Goal: Task Accomplishment & Management: Manage account settings

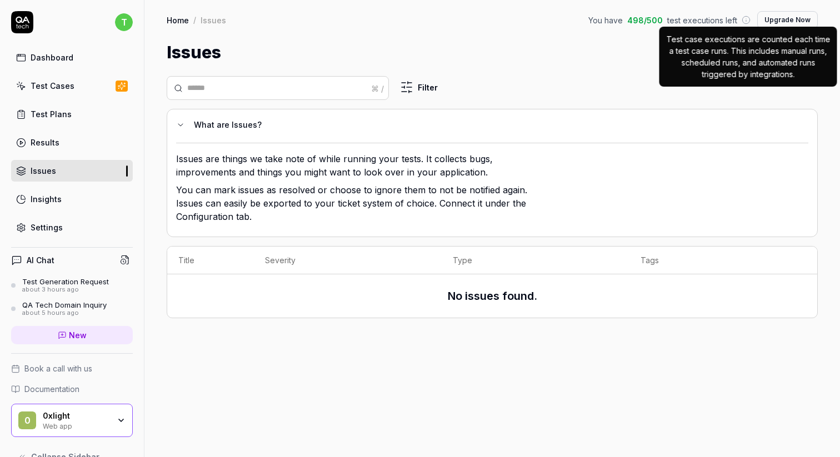
click at [82, 217] on link "Settings" at bounding box center [72, 228] width 122 height 22
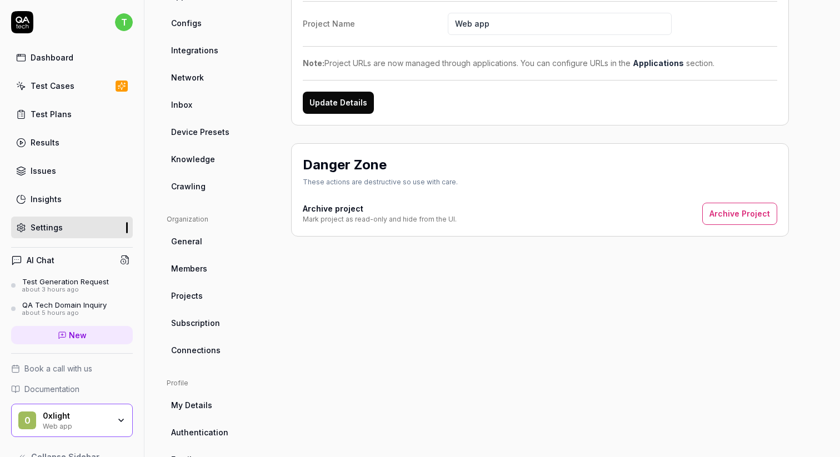
scroll to position [112, 0]
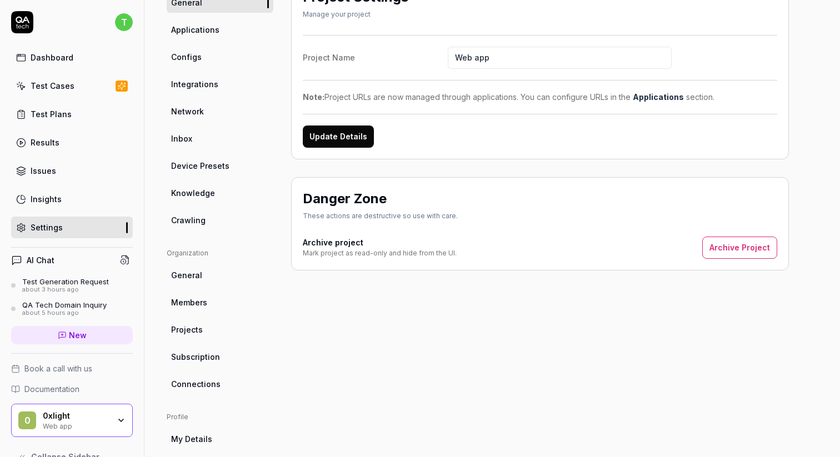
click at [214, 337] on link "Projects" at bounding box center [220, 330] width 107 height 21
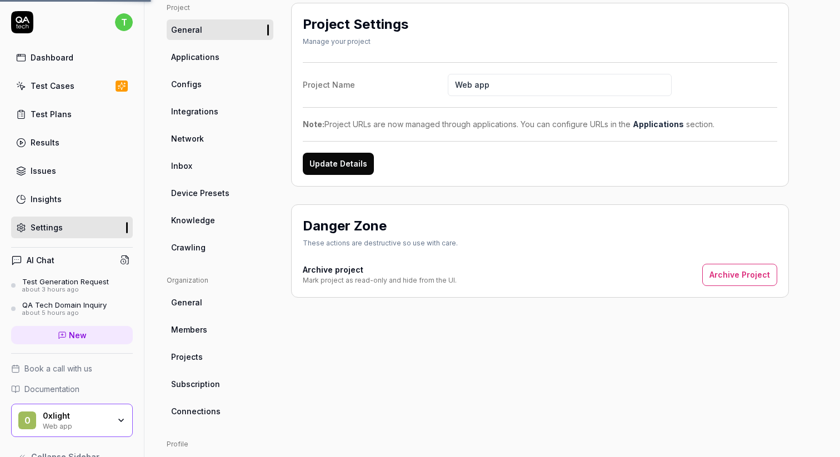
scroll to position [73, 0]
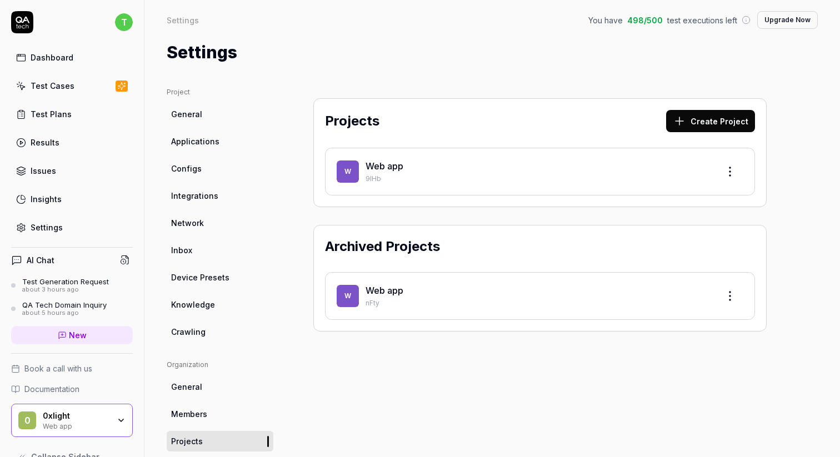
click at [236, 155] on ul "Project General Applications Configs Integrations Network Inbox Device Presets …" at bounding box center [220, 214] width 107 height 255
click at [217, 162] on link "Configs" at bounding box center [220, 168] width 107 height 21
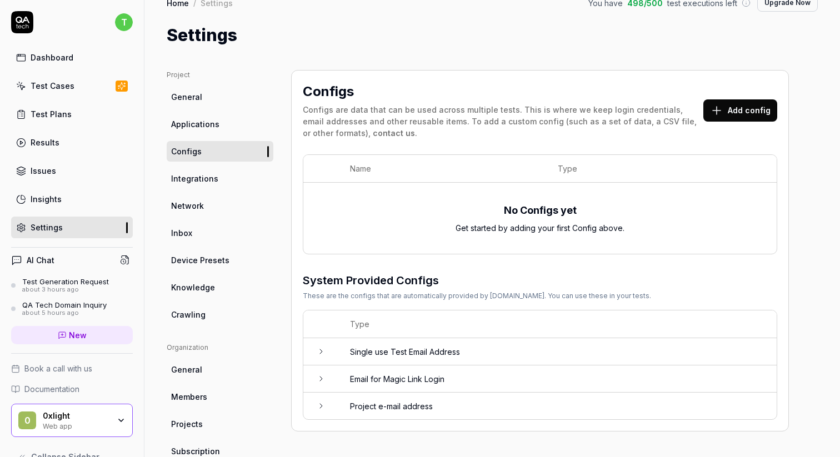
scroll to position [23, 0]
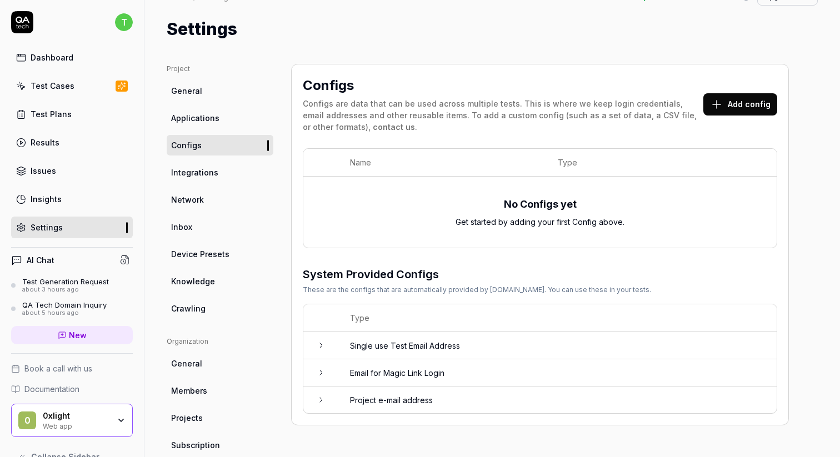
click at [762, 104] on button "Add config" at bounding box center [741, 104] width 74 height 22
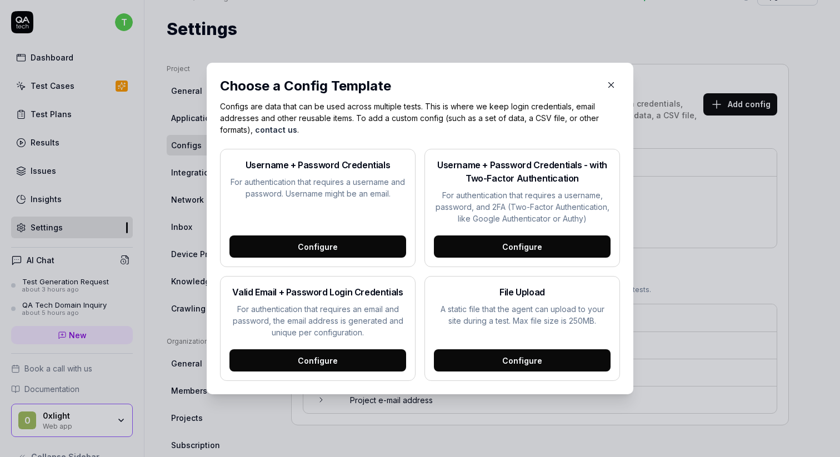
click at [379, 232] on div "Username + Password Credentials For authentication that requires a username and…" at bounding box center [318, 208] width 196 height 118
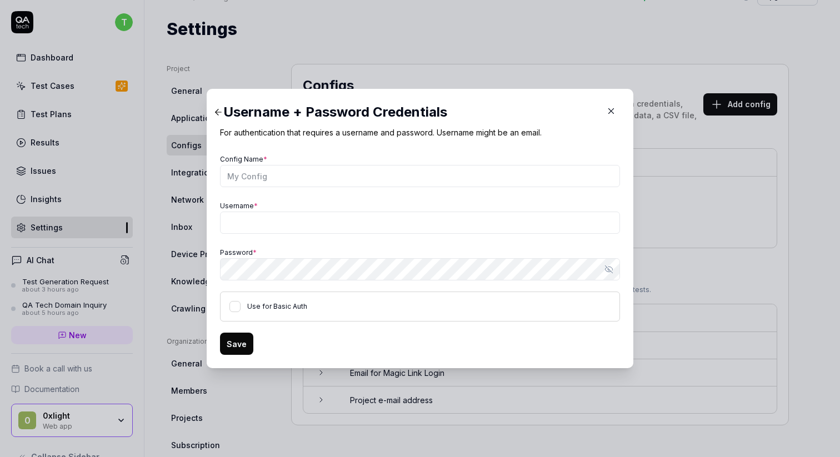
click at [613, 113] on icon "button" at bounding box center [611, 111] width 5 height 5
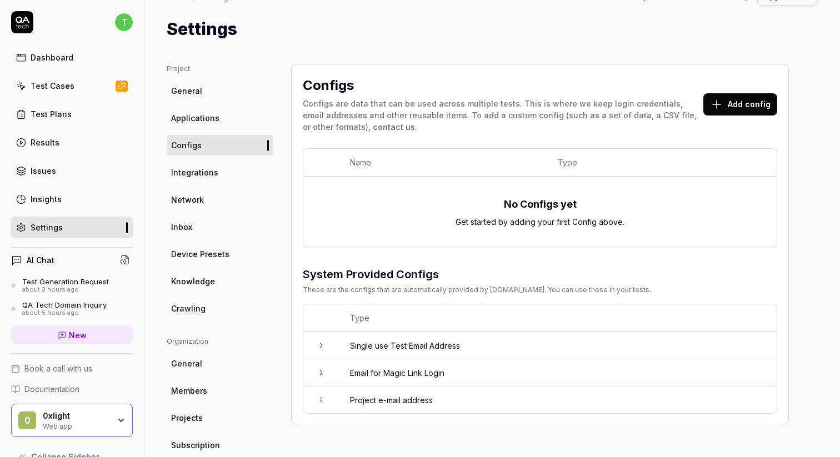
click at [228, 115] on link "Applications" at bounding box center [220, 118] width 107 height 21
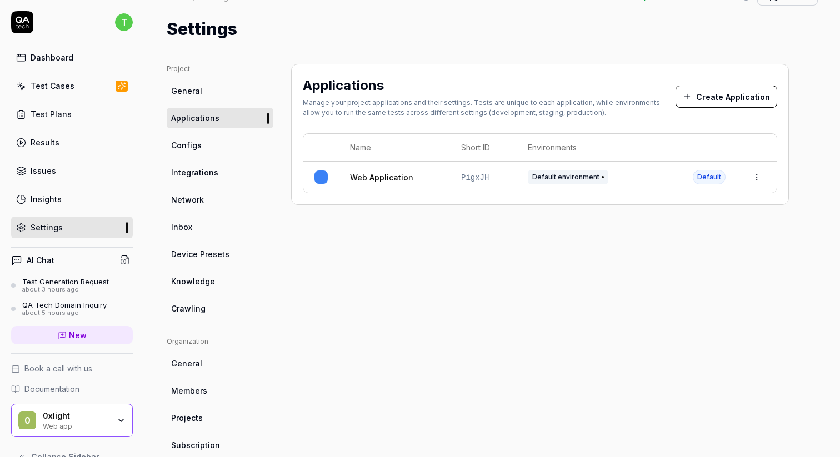
click at [583, 180] on span "Default environment" at bounding box center [568, 177] width 81 height 14
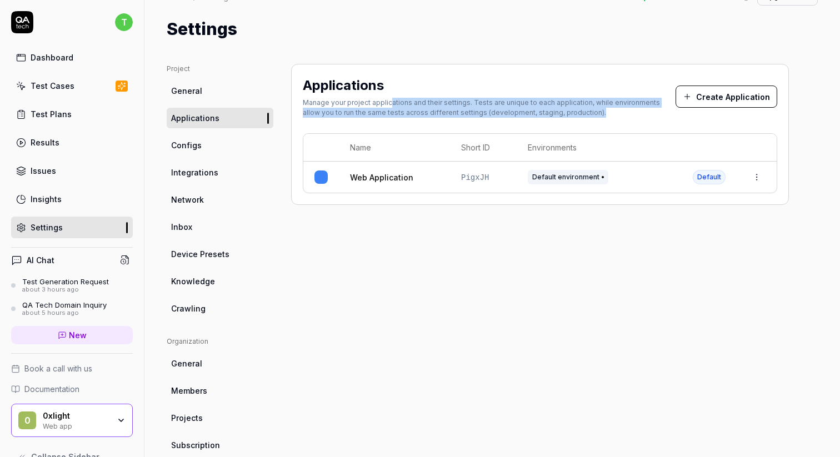
drag, startPoint x: 389, startPoint y: 99, endPoint x: 594, endPoint y: 114, distance: 205.1
click at [594, 114] on div "Manage your project applications and their settings. Tests are unique to each a…" at bounding box center [489, 108] width 373 height 20
click at [759, 180] on html "t Dashboard Test Cases Test Plans Results Issues Insights Settings AI Chat Test…" at bounding box center [420, 228] width 840 height 457
click at [669, 246] on span "Edit" at bounding box center [668, 250] width 14 height 12
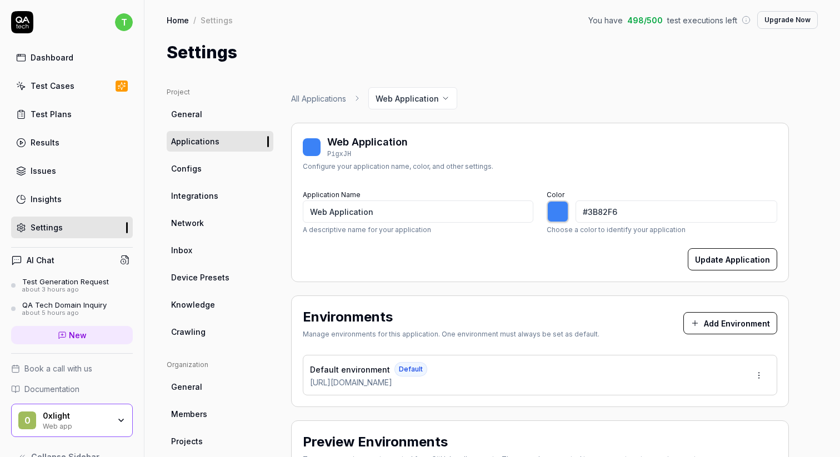
type input "*******"
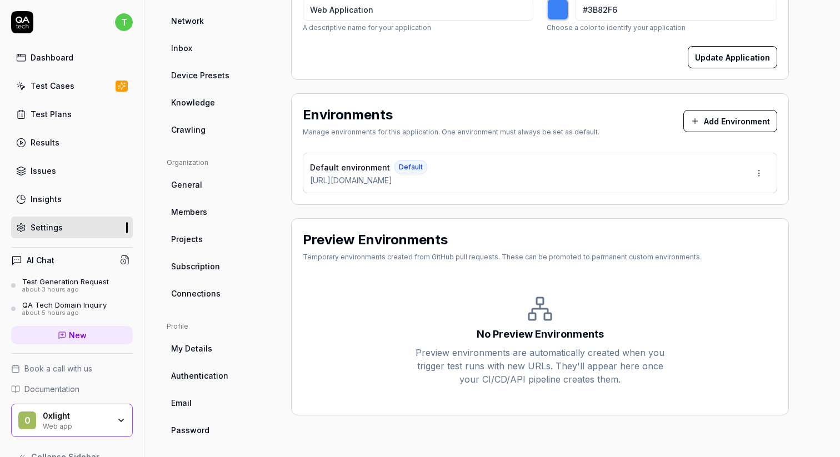
scroll to position [205, 0]
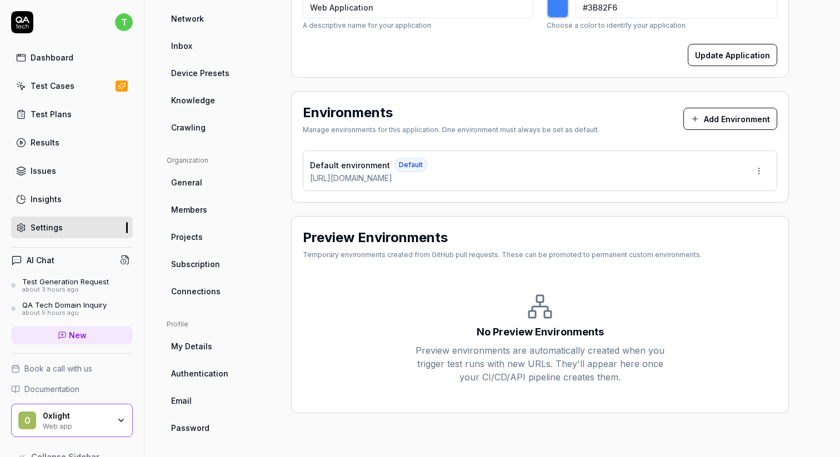
click at [61, 78] on link "Test Cases" at bounding box center [72, 86] width 122 height 22
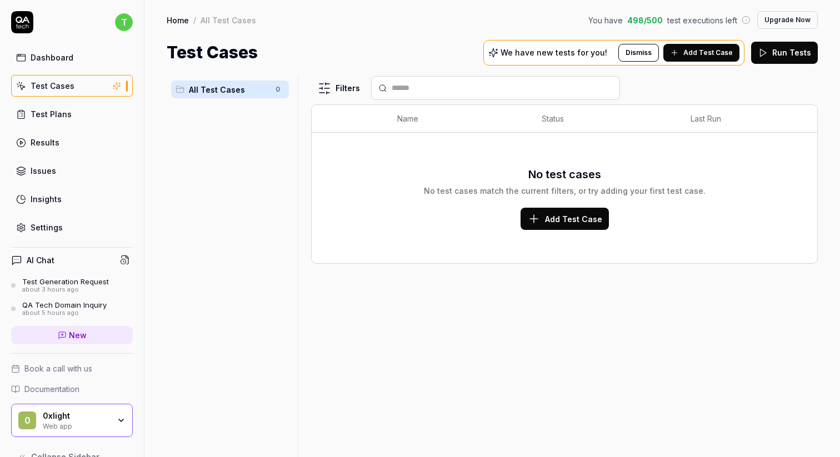
click at [689, 49] on span "Add Test Case" at bounding box center [708, 53] width 49 height 10
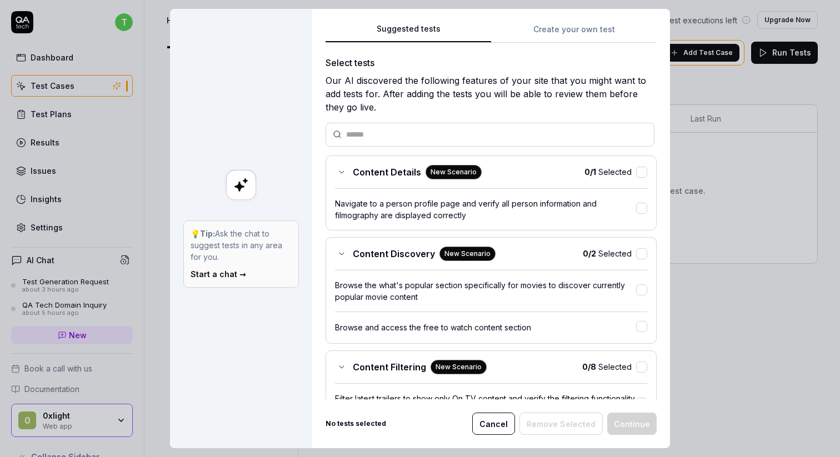
click at [592, 37] on div "Suggested tests Create your own test Select tests Our AI discovered the followi…" at bounding box center [491, 229] width 358 height 440
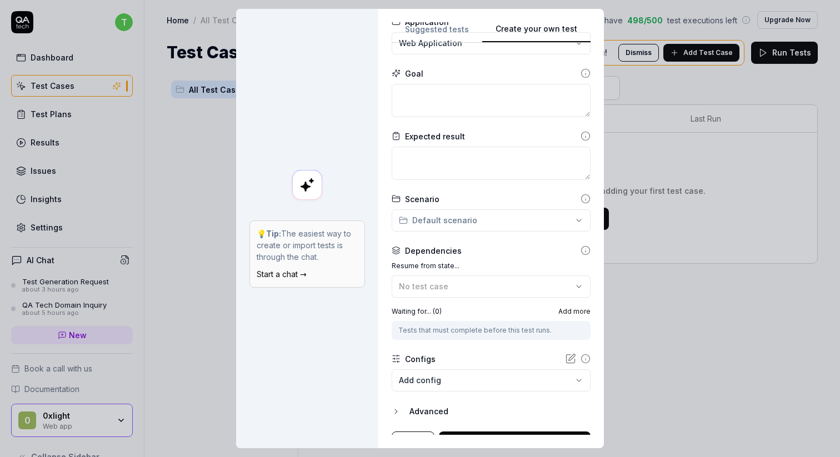
scroll to position [108, 0]
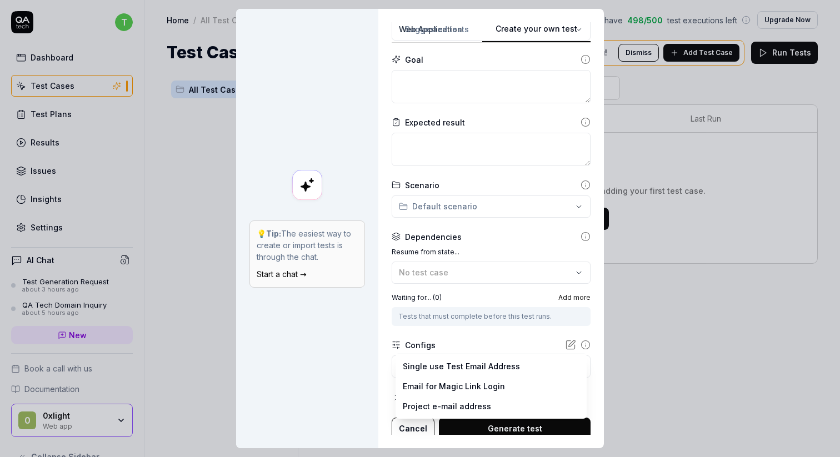
click at [470, 361] on body "t Dashboard Test Cases Test Plans Results Issues Insights Settings AI Chat Test…" at bounding box center [420, 228] width 840 height 457
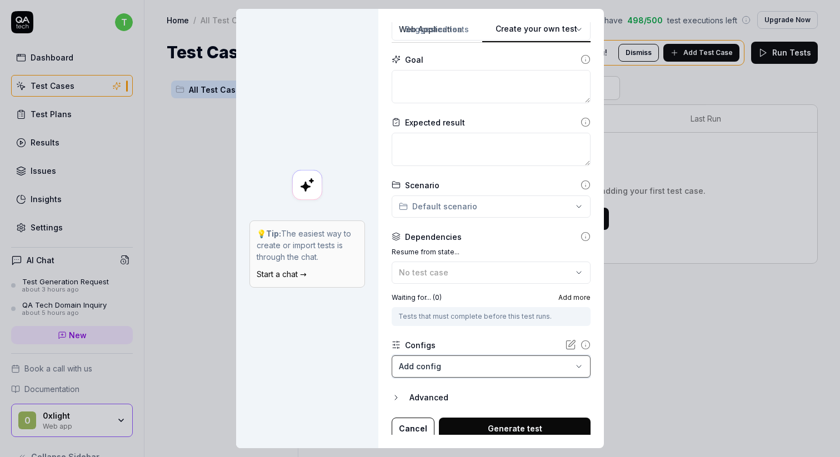
click at [489, 331] on div "**********" at bounding box center [420, 228] width 840 height 457
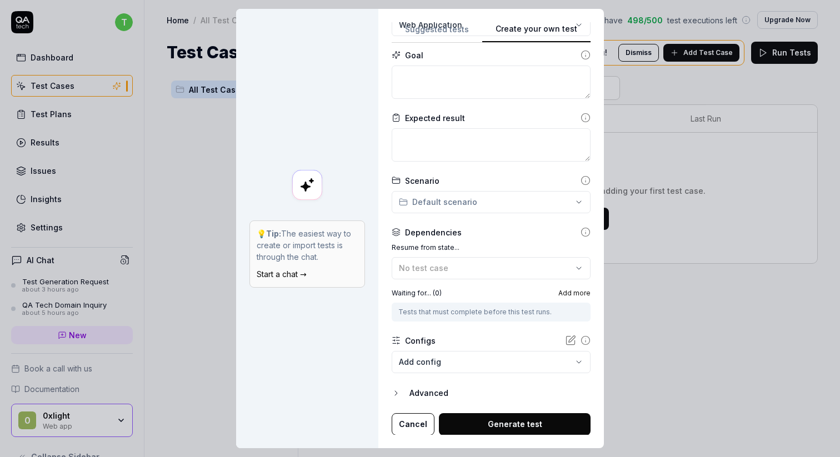
click at [437, 387] on div "Advanced" at bounding box center [500, 393] width 181 height 13
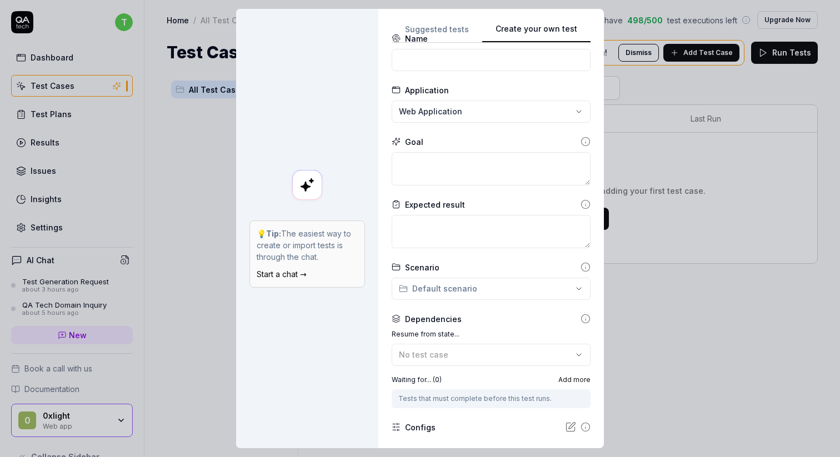
scroll to position [0, 0]
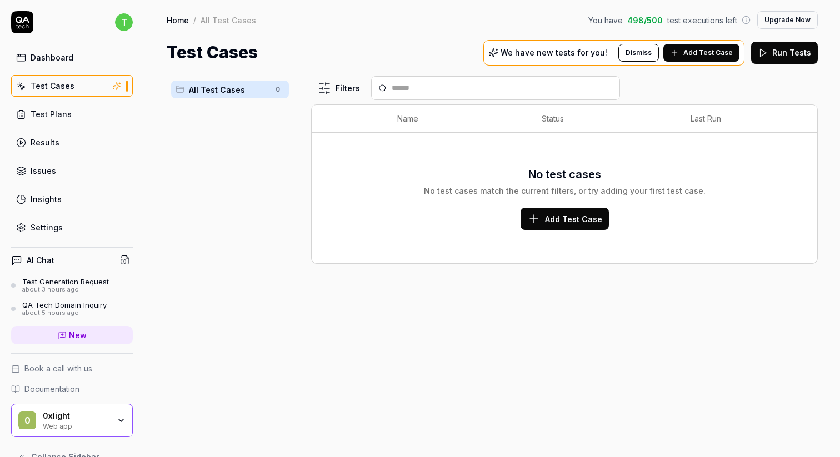
click at [60, 223] on div "Settings" at bounding box center [47, 228] width 32 height 12
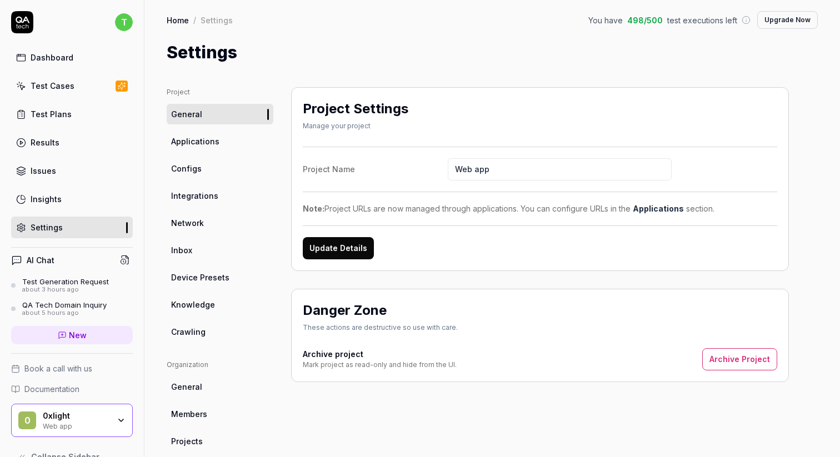
click at [216, 142] on span "Applications" at bounding box center [195, 142] width 48 height 12
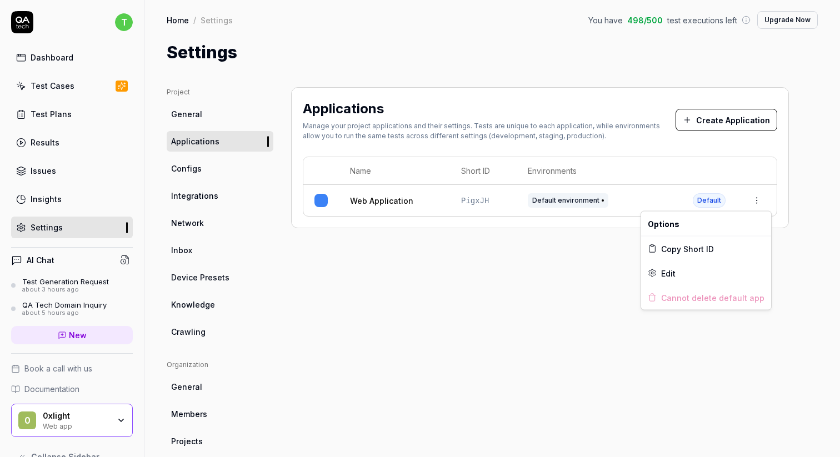
click at [752, 198] on html "t Dashboard Test Cases Test Plans Results Issues Insights Settings AI Chat Test…" at bounding box center [420, 228] width 840 height 457
click at [676, 270] on div "Edit" at bounding box center [706, 273] width 130 height 24
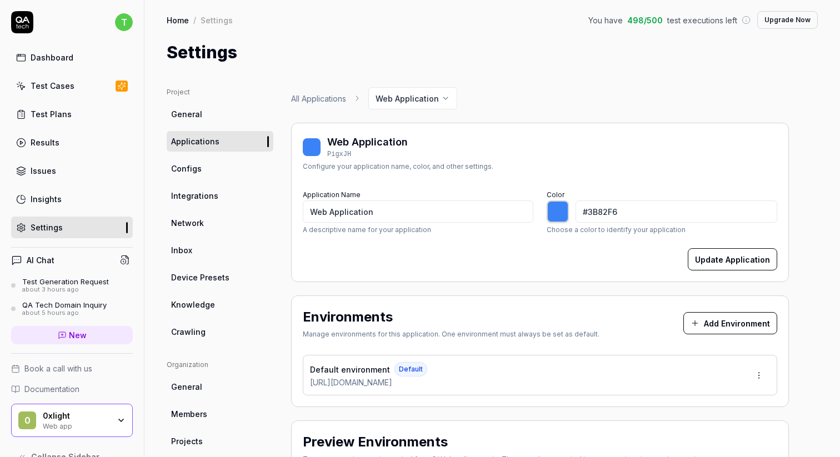
type input "*******"
click at [704, 325] on button "Add Environment" at bounding box center [731, 323] width 94 height 22
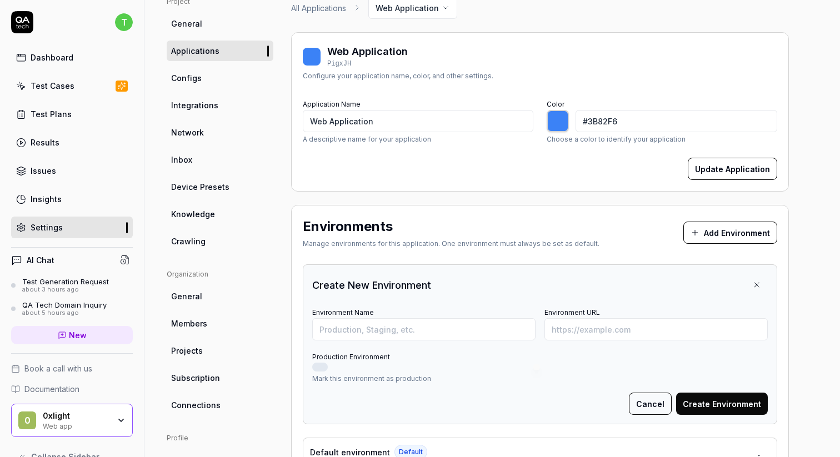
scroll to position [92, 0]
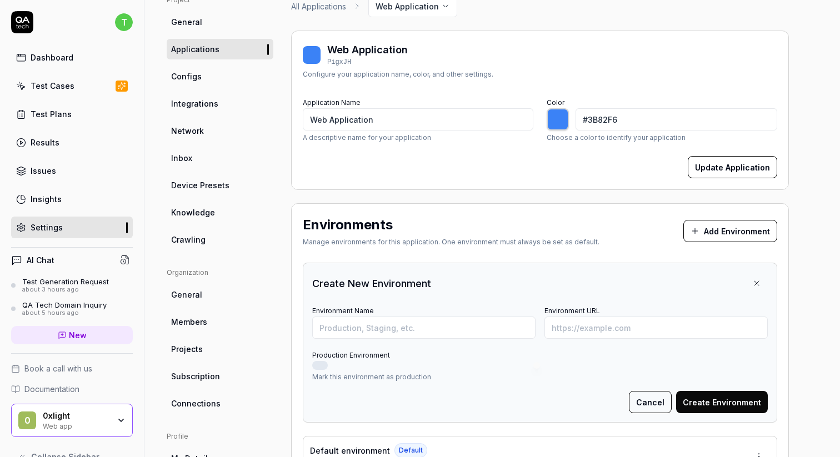
click at [477, 315] on div "Environment Name" at bounding box center [423, 321] width 223 height 36
click at [457, 330] on input "Environment Name" at bounding box center [423, 328] width 223 height 22
type input "staging"
type input "https://staging.airbnb.com"
click at [721, 396] on button "Create Environment" at bounding box center [722, 402] width 92 height 22
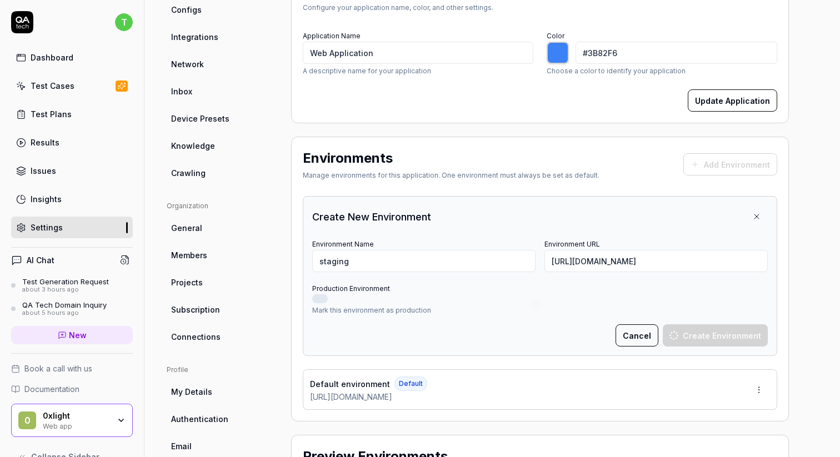
scroll to position [162, 0]
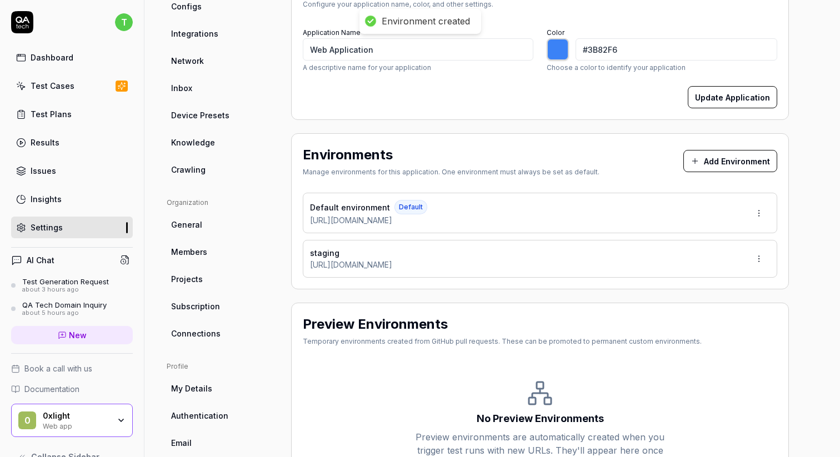
type input "*******"
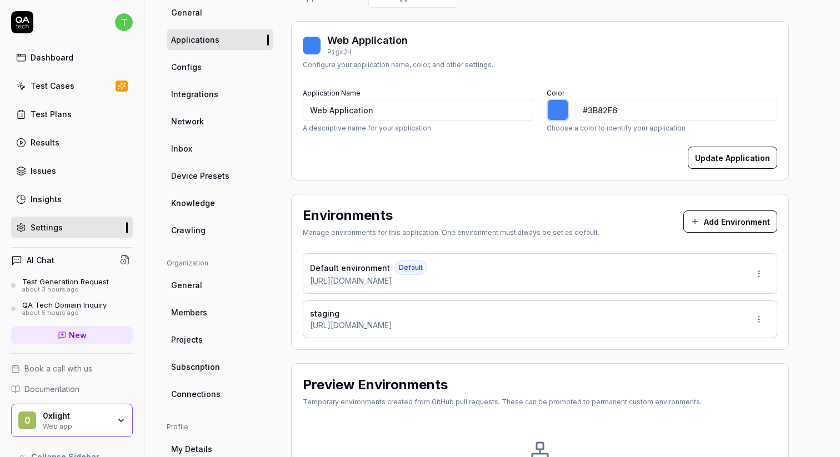
scroll to position [0, 0]
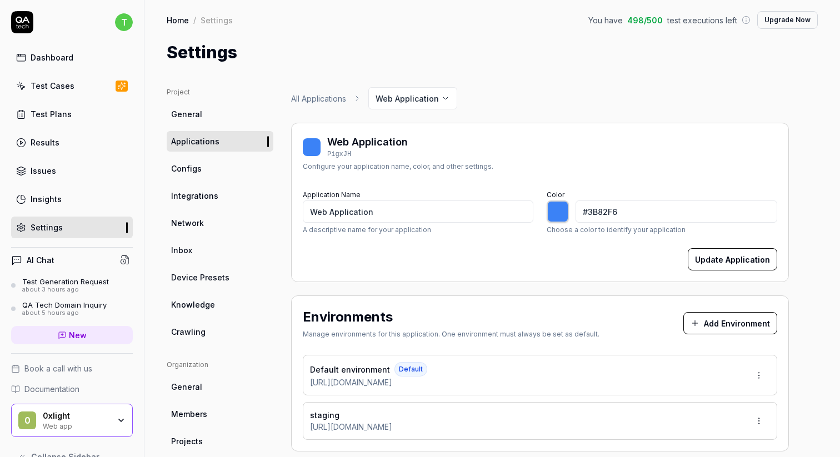
click at [85, 86] on link "Test Cases" at bounding box center [72, 86] width 122 height 22
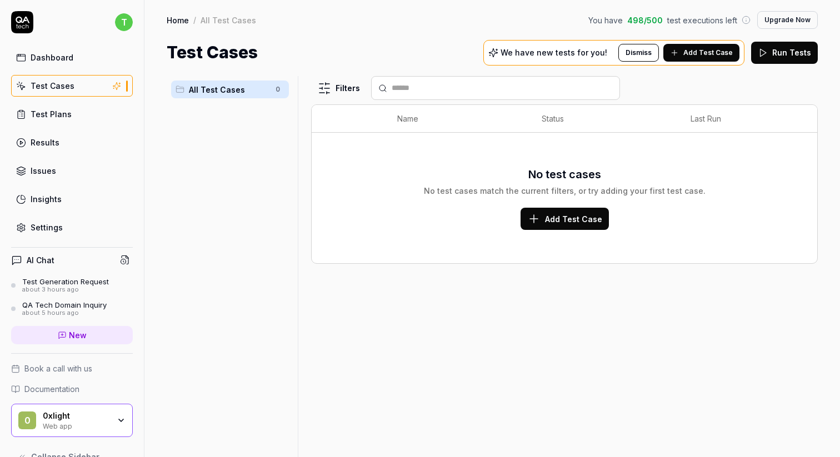
click at [581, 217] on span "Add Test Case" at bounding box center [573, 219] width 57 height 12
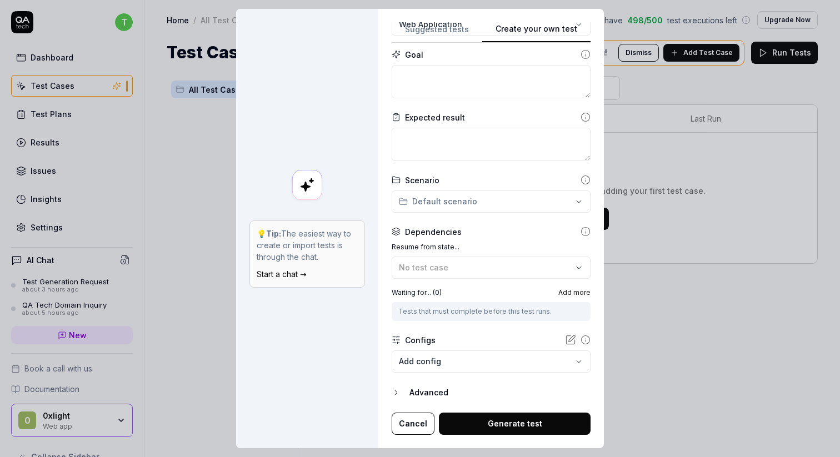
scroll to position [110, 0]
click at [492, 313] on div "Tests that must complete before this test runs." at bounding box center [491, 312] width 186 height 10
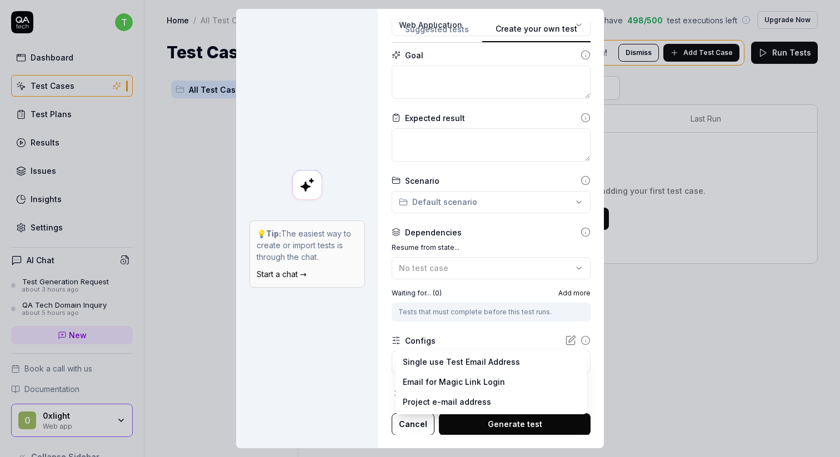
click at [492, 361] on body "t Dashboard Test Cases Test Plans Results Issues Insights Settings AI Chat Test…" at bounding box center [420, 228] width 840 height 457
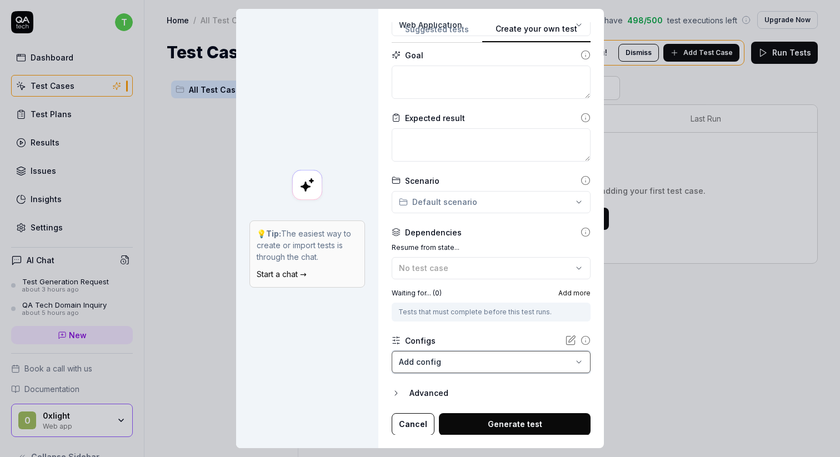
click at [502, 330] on div "**********" at bounding box center [420, 228] width 840 height 457
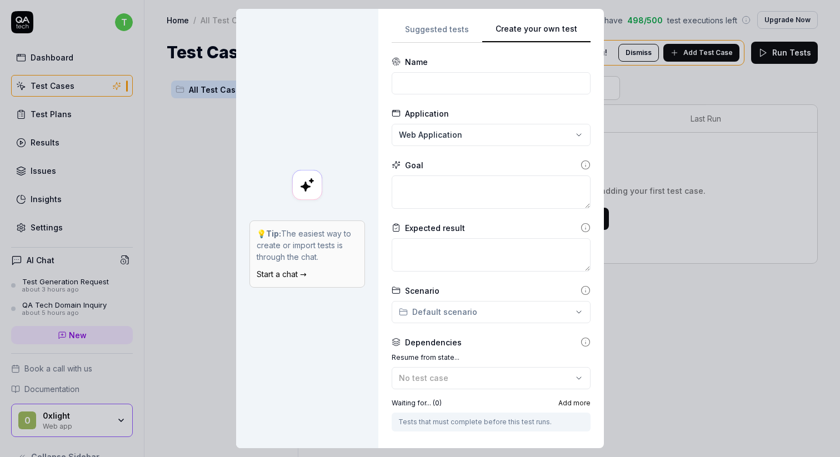
click at [490, 127] on div "**********" at bounding box center [420, 228] width 840 height 457
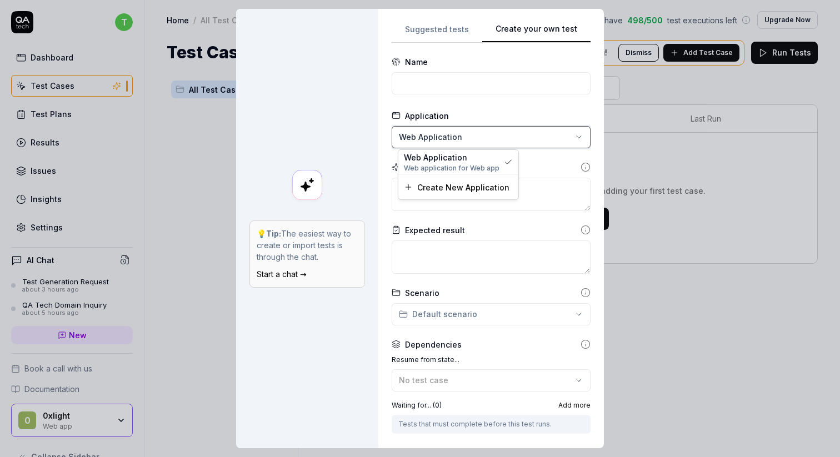
click at [666, 31] on div "**********" at bounding box center [420, 228] width 840 height 457
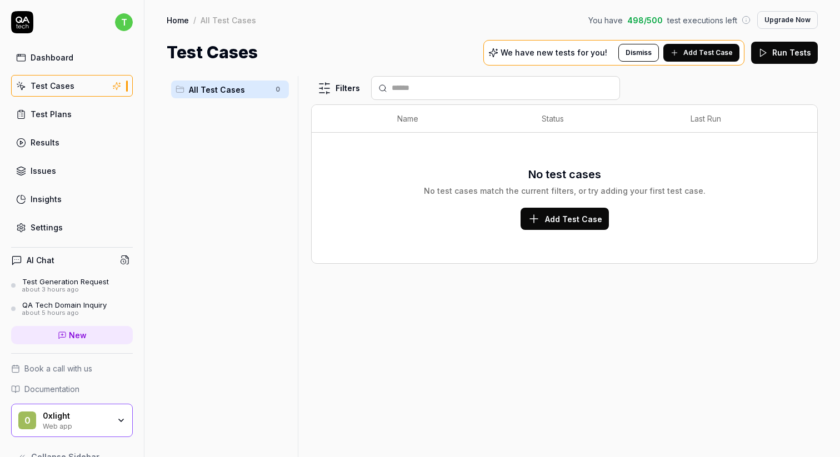
click at [710, 53] on span "Add Test Case" at bounding box center [708, 53] width 49 height 10
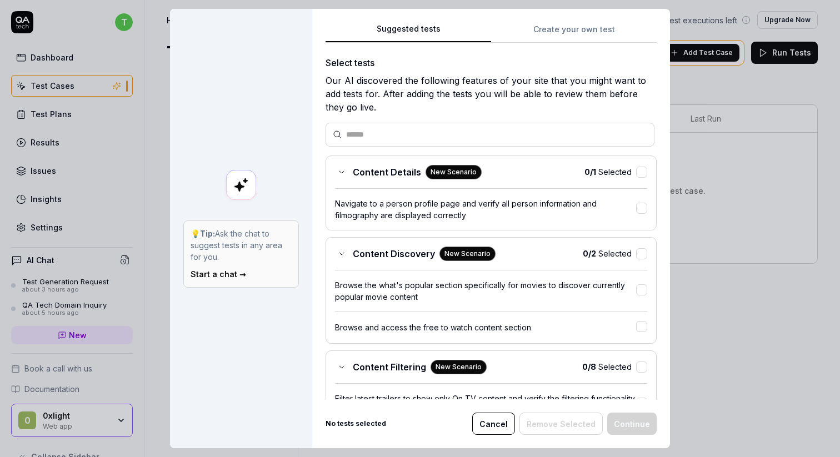
click at [599, 26] on div "Suggested tests Create your own test Select tests Our AI discovered the followi…" at bounding box center [491, 229] width 358 height 440
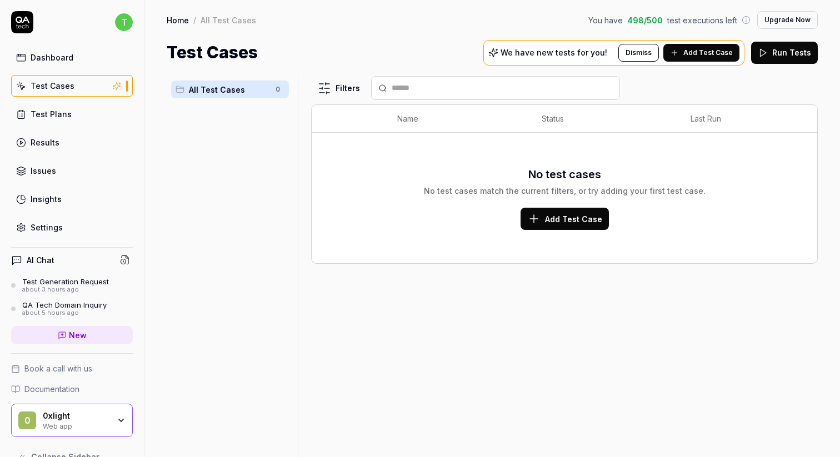
click at [59, 119] on div "Test Plans" at bounding box center [51, 114] width 41 height 12
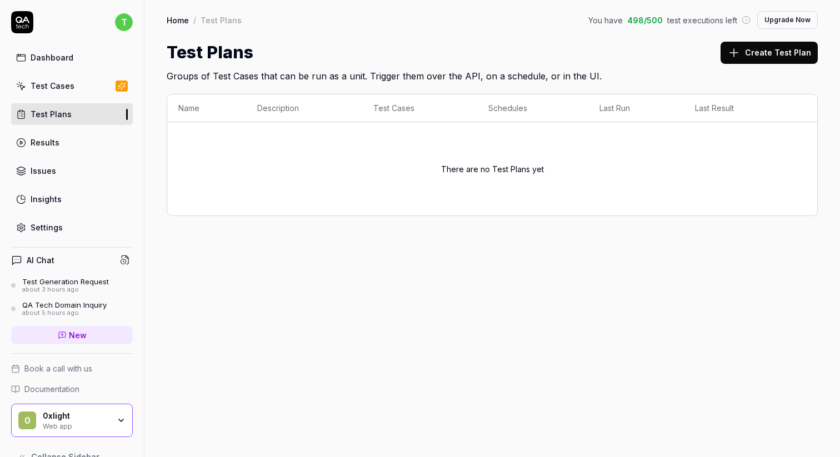
click at [798, 52] on button "Create Test Plan" at bounding box center [769, 53] width 97 height 22
click at [52, 66] on link "Dashboard" at bounding box center [72, 58] width 122 height 22
click at [69, 342] on link "New" at bounding box center [72, 335] width 122 height 18
click at [68, 341] on link "New" at bounding box center [72, 335] width 122 height 18
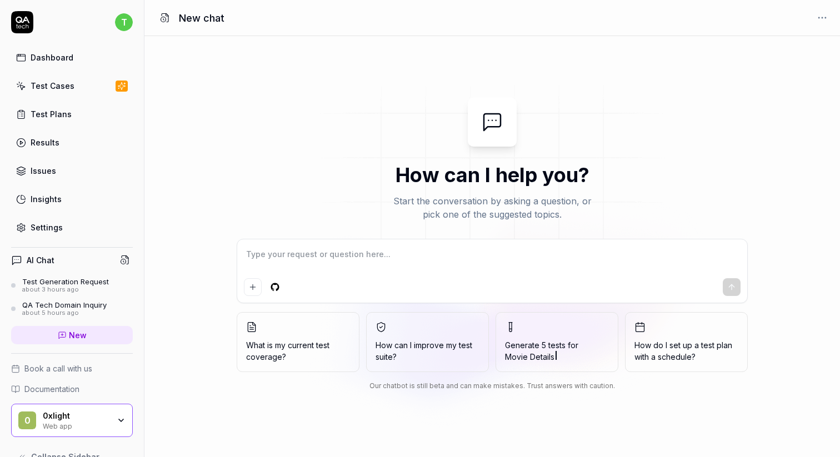
click at [333, 265] on textarea at bounding box center [492, 260] width 497 height 28
click at [106, 56] on link "Dashboard" at bounding box center [72, 58] width 122 height 22
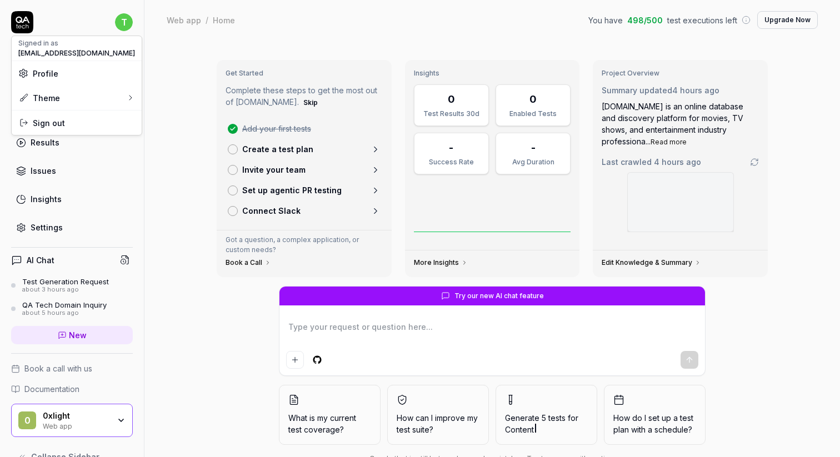
click at [120, 24] on html "t Dashboard Test Cases Test Plans Results Issues Insights Settings AI Chat Test…" at bounding box center [420, 228] width 840 height 457
click at [118, 23] on html "t Dashboard Test Cases Test Plans Results Issues Insights Settings AI Chat Test…" at bounding box center [420, 228] width 840 height 457
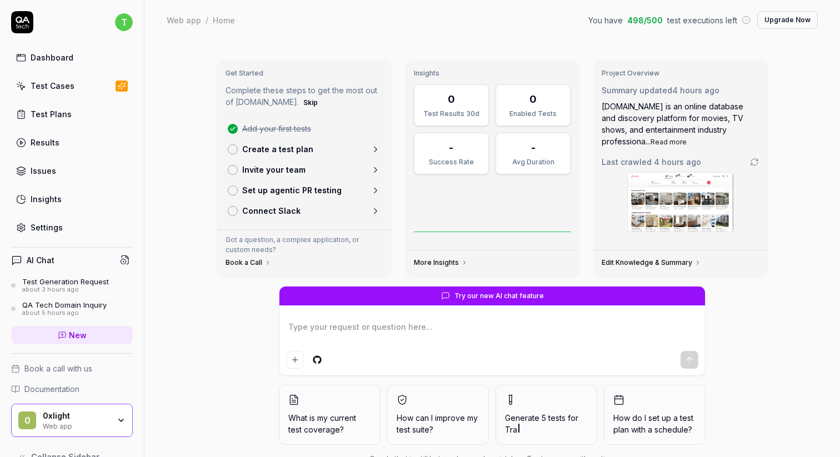
click at [59, 223] on div "Settings" at bounding box center [47, 228] width 32 height 12
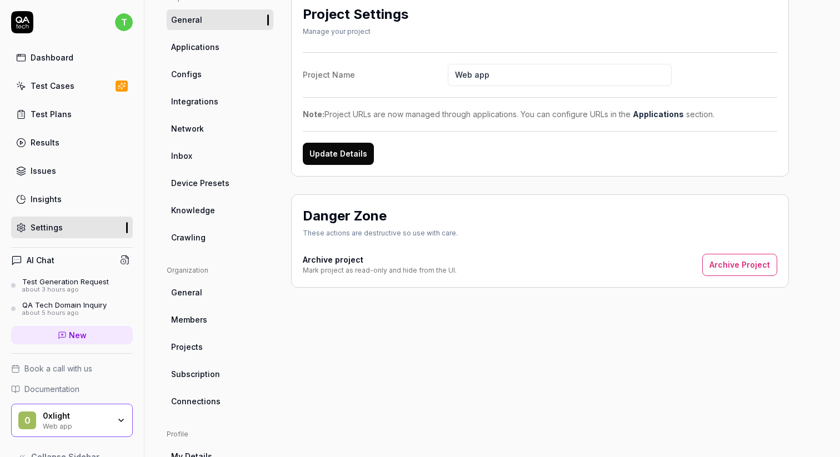
scroll to position [94, 0]
click at [178, 358] on ul "Organization General Members Projects Subscription Connections" at bounding box center [220, 339] width 107 height 146
click at [181, 351] on span "Projects" at bounding box center [187, 348] width 32 height 12
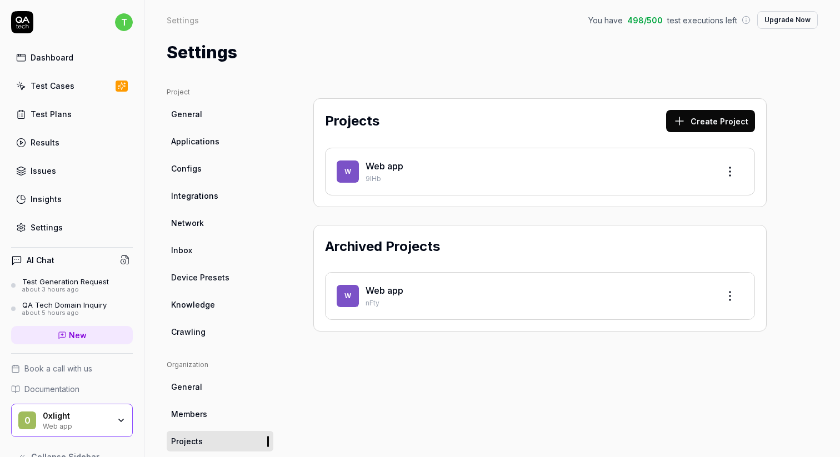
click at [699, 114] on button "Create Project" at bounding box center [710, 121] width 89 height 22
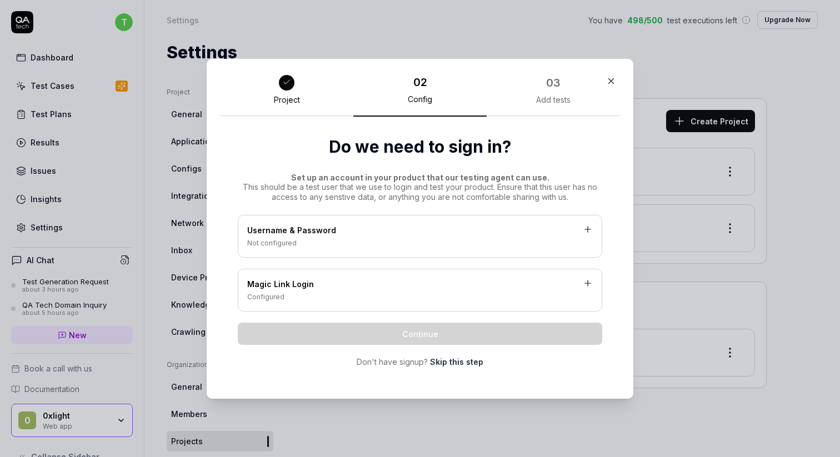
click at [443, 365] on link "Skip this step" at bounding box center [456, 362] width 53 height 12
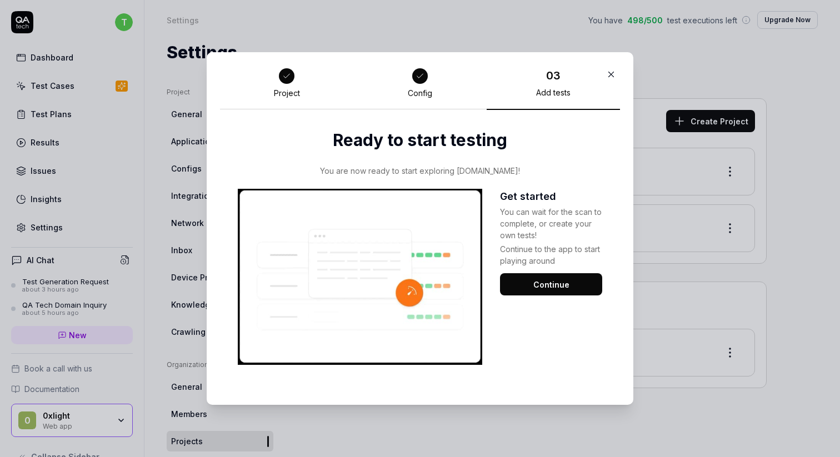
click at [540, 268] on div "Get started You can wait for the scan to complete, or create your own tests! Co…" at bounding box center [551, 277] width 102 height 176
click at [545, 288] on button "Continue" at bounding box center [551, 284] width 102 height 22
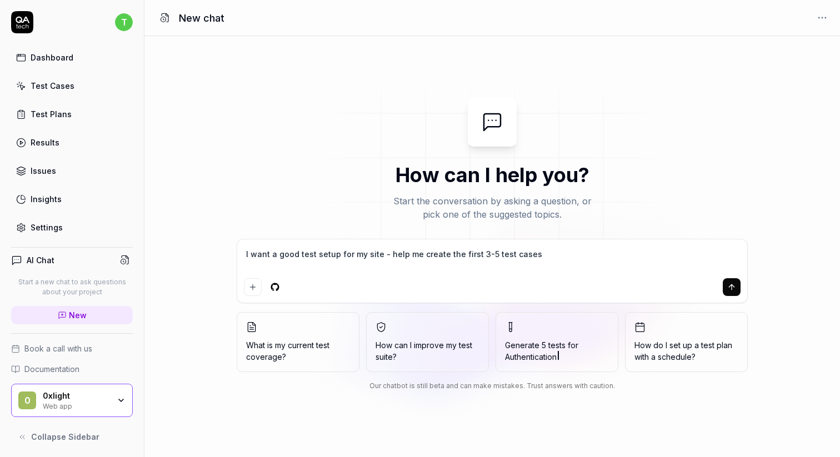
click at [110, 397] on div "0xlight Web app" at bounding box center [80, 400] width 74 height 19
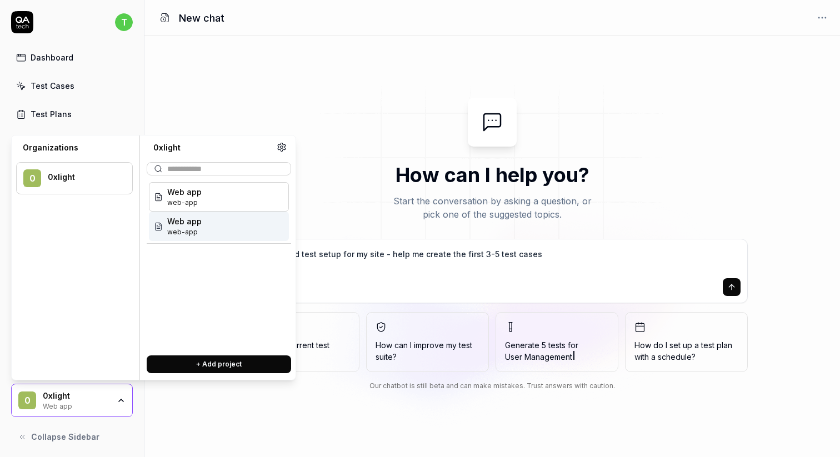
click at [107, 411] on div "0 0xlight Web app" at bounding box center [72, 400] width 122 height 33
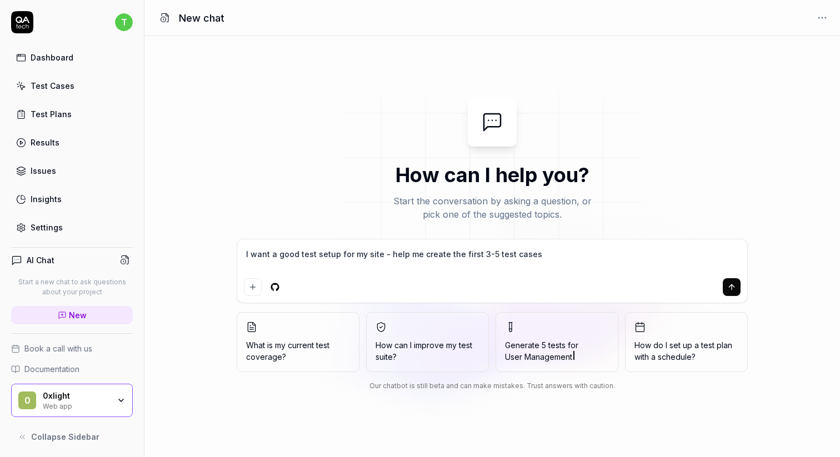
click at [71, 60] on link "Dashboard" at bounding box center [72, 58] width 122 height 22
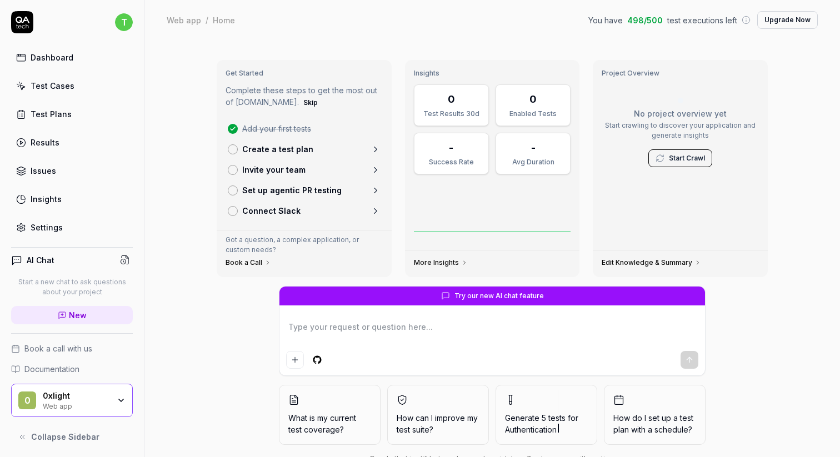
click at [111, 395] on div "0xlight Web app" at bounding box center [80, 400] width 74 height 19
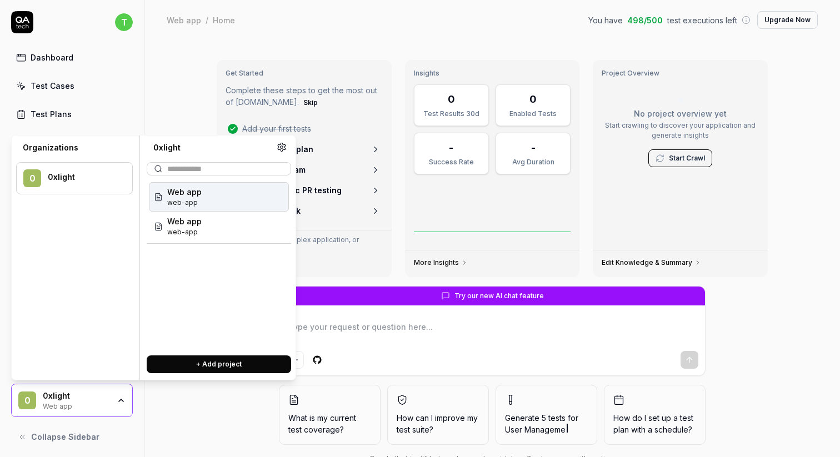
click at [87, 178] on div "0xlight" at bounding box center [83, 177] width 70 height 10
click at [84, 178] on div "0xlight" at bounding box center [83, 177] width 70 height 10
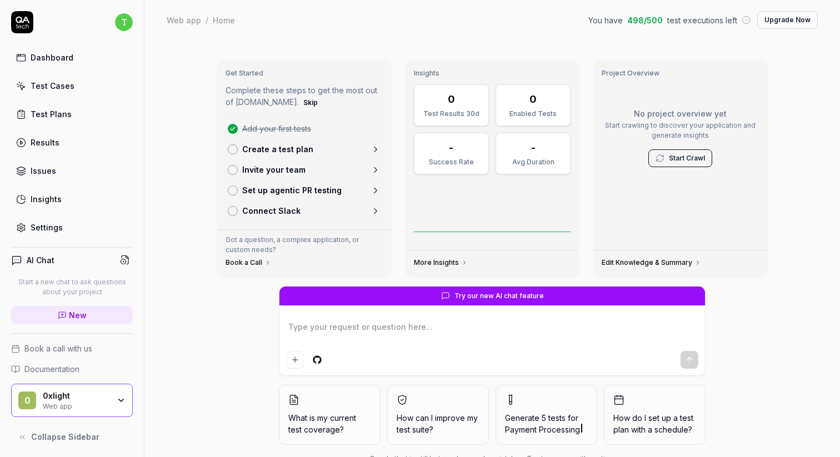
click at [161, 85] on div "Get Started Complete these steps to get the most out of QA.tech. Skip Add your …" at bounding box center [493, 265] width 696 height 451
type textarea "*"
click at [63, 228] on link "Settings" at bounding box center [72, 228] width 122 height 22
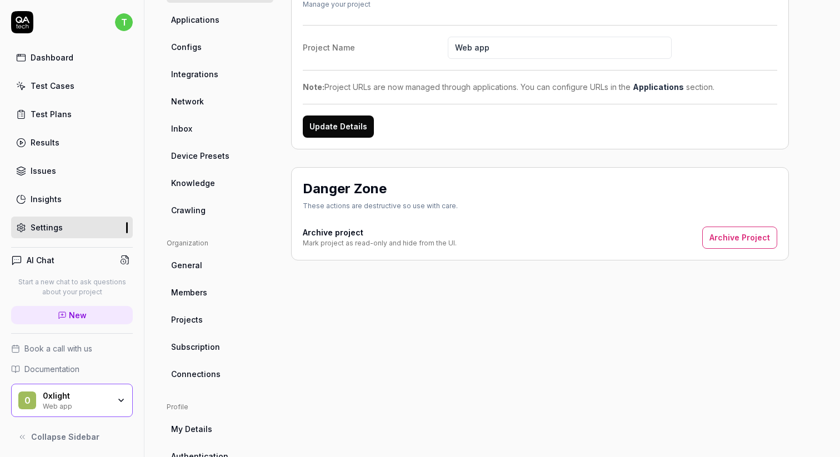
scroll to position [121, 0]
click at [223, 325] on link "Projects" at bounding box center [220, 321] width 107 height 21
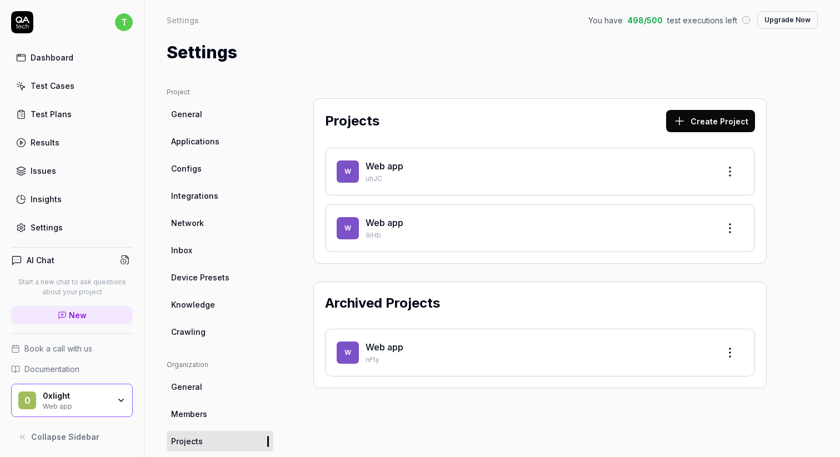
click at [498, 181] on p "uhJC" at bounding box center [538, 179] width 345 height 10
click at [346, 165] on span "W" at bounding box center [348, 172] width 22 height 22
click at [367, 173] on div "Web app uhJC" at bounding box center [538, 172] width 345 height 24
click at [730, 168] on html "t Dashboard Test Cases Test Plans Results Issues Insights Settings AI Chat Star…" at bounding box center [420, 228] width 840 height 457
click at [49, 67] on html "t Dashboard Test Cases Test Plans Results Issues Insights Settings AI Chat Star…" at bounding box center [420, 228] width 840 height 457
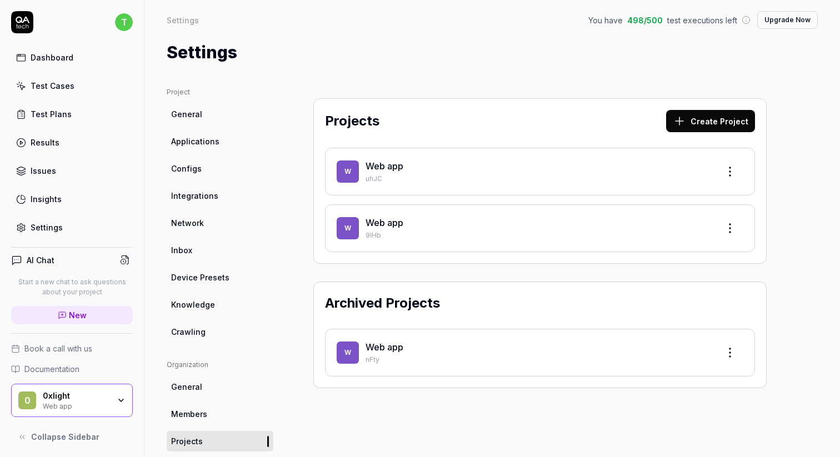
click at [51, 49] on link "Dashboard" at bounding box center [72, 58] width 122 height 22
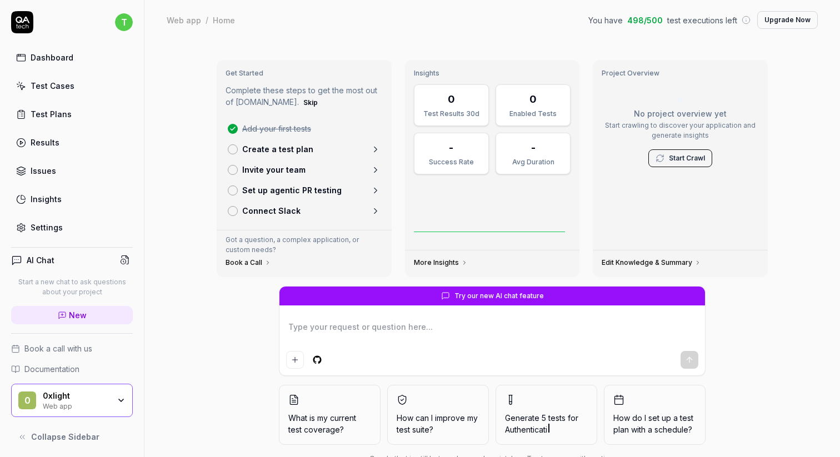
type textarea "*"
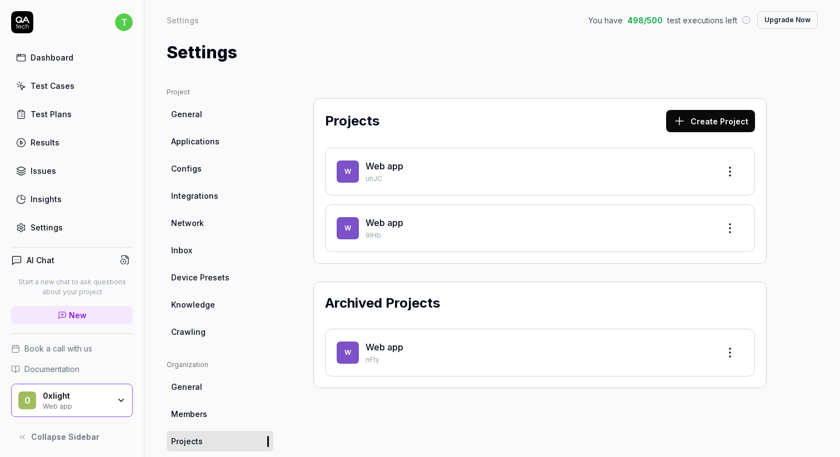
click at [102, 398] on div "0xlight" at bounding box center [76, 396] width 67 height 10
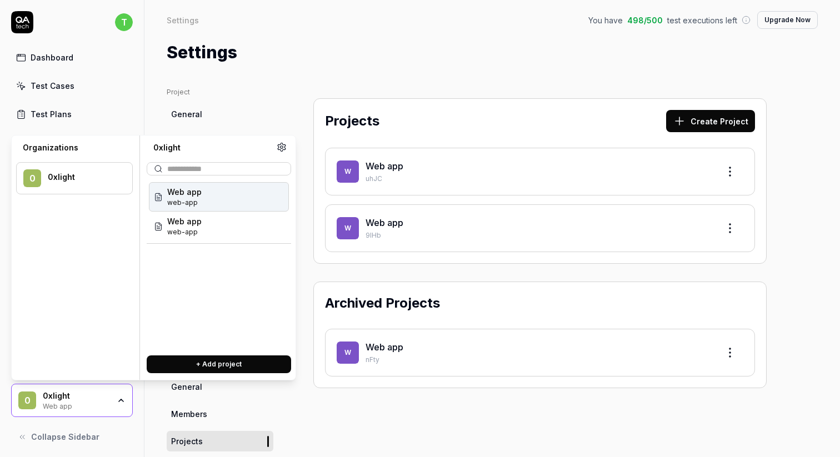
click at [662, 199] on div "W Web app uhJC W Web app 9lHb" at bounding box center [540, 200] width 430 height 104
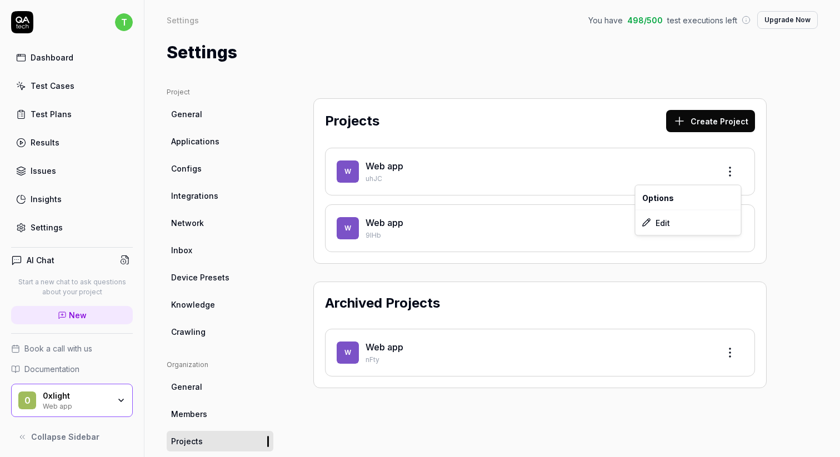
click at [720, 164] on html "t Dashboard Test Cases Test Plans Results Issues Insights Settings AI Chat Star…" at bounding box center [420, 228] width 840 height 457
click at [629, 162] on html "t Dashboard Test Cases Test Plans Results Issues Insights Settings AI Chat Star…" at bounding box center [420, 228] width 840 height 457
click at [629, 162] on div "Web app" at bounding box center [538, 166] width 345 height 13
click at [78, 432] on span "Collapse Sidebar" at bounding box center [65, 437] width 68 height 12
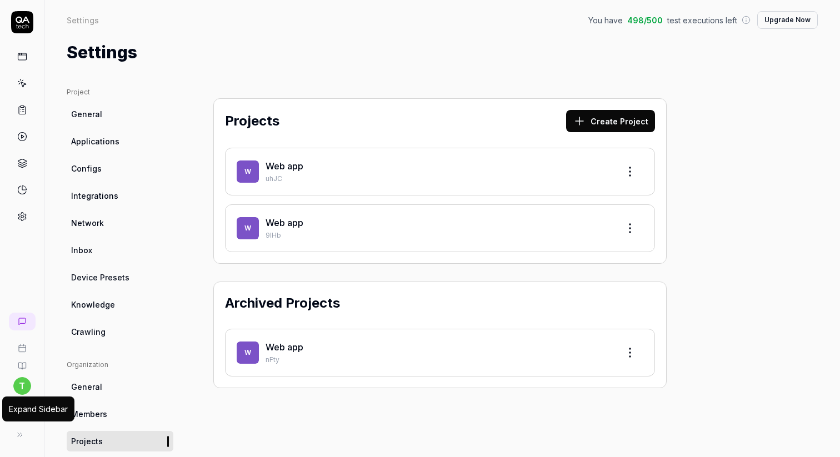
click at [19, 434] on icon at bounding box center [20, 435] width 9 height 9
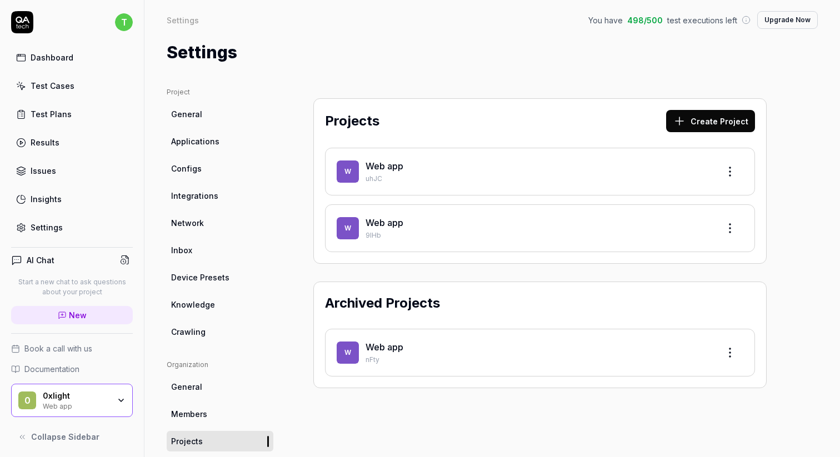
click at [87, 240] on div "AI Chat Start a new chat to ask questions about your project New Book a call wi…" at bounding box center [72, 343] width 144 height 210
click at [77, 230] on link "Settings" at bounding box center [72, 228] width 122 height 22
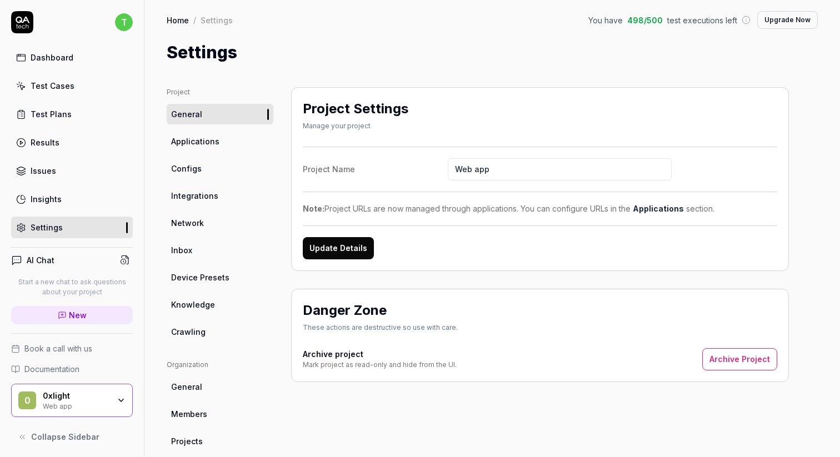
click at [52, 78] on link "Test Cases" at bounding box center [72, 86] width 122 height 22
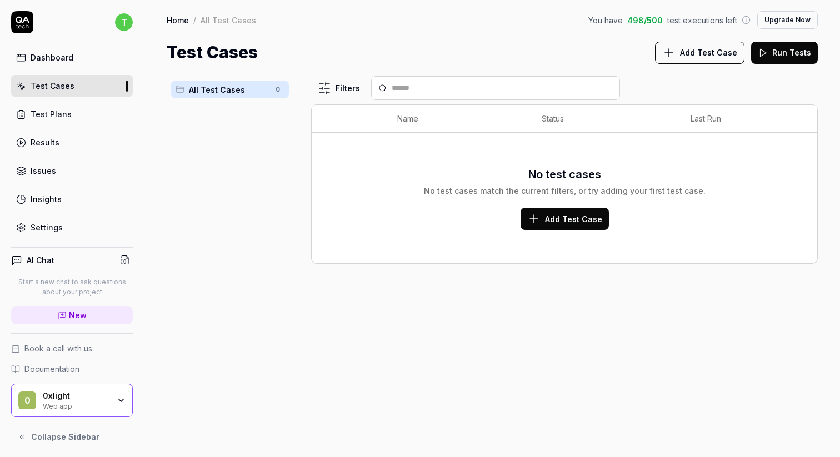
click at [66, 140] on link "Results" at bounding box center [72, 143] width 122 height 22
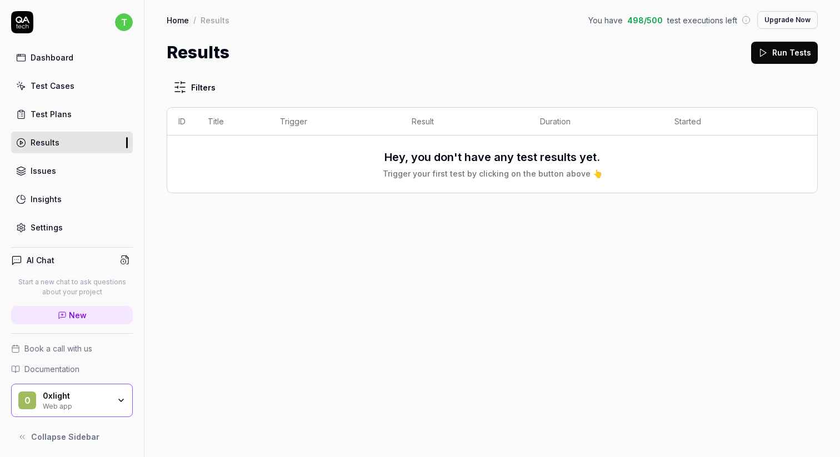
click at [66, 41] on div "t Dashboard Test Cases Test Plans Results Issues Insights Settings" at bounding box center [72, 124] width 144 height 227
click at [63, 57] on div "Dashboard" at bounding box center [52, 58] width 43 height 12
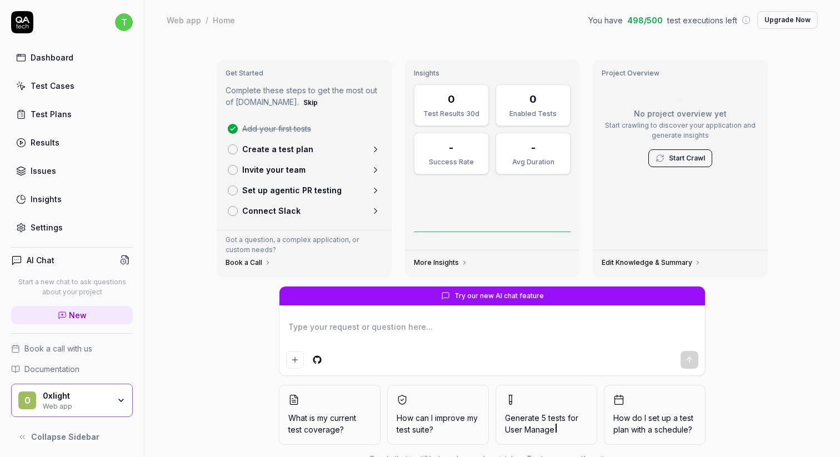
click at [80, 112] on link "Test Plans" at bounding box center [72, 114] width 122 height 22
type textarea "*"
click at [80, 97] on div "Dashboard Test Cases Test Plans Results Issues Insights Settings" at bounding box center [72, 143] width 122 height 192
click at [79, 82] on link "Test Cases" at bounding box center [72, 86] width 122 height 22
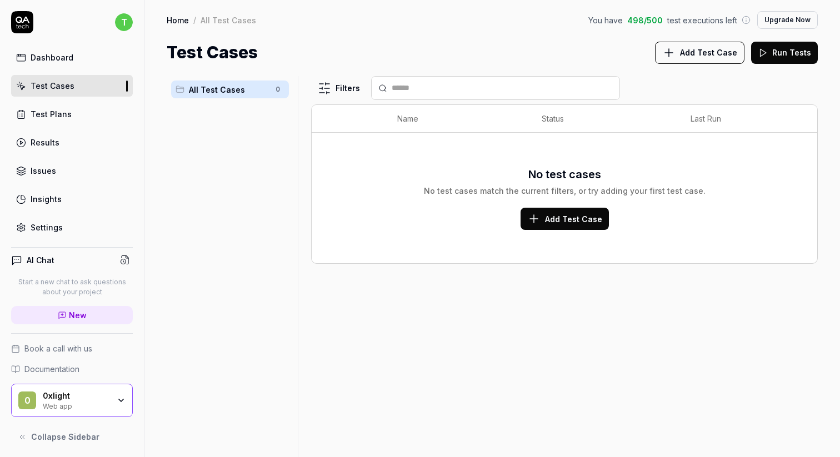
click at [560, 208] on button "Add Test Case" at bounding box center [565, 219] width 88 height 22
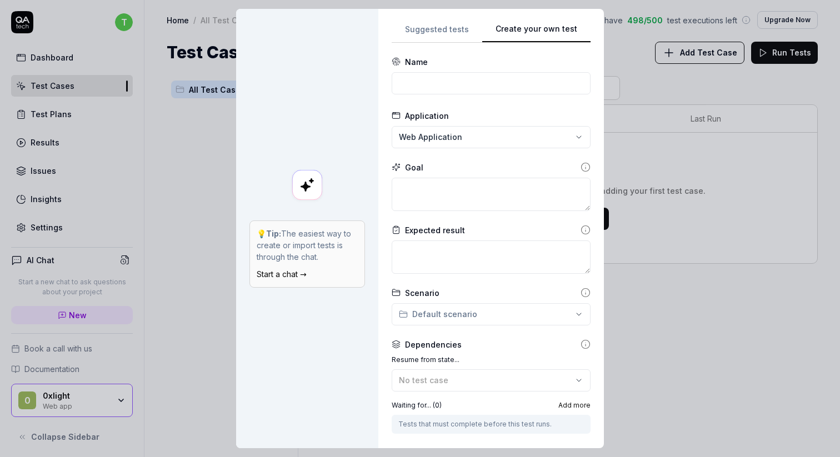
click at [429, 21] on div "**********" at bounding box center [491, 229] width 226 height 440
click at [429, 23] on div "**********" at bounding box center [420, 228] width 840 height 457
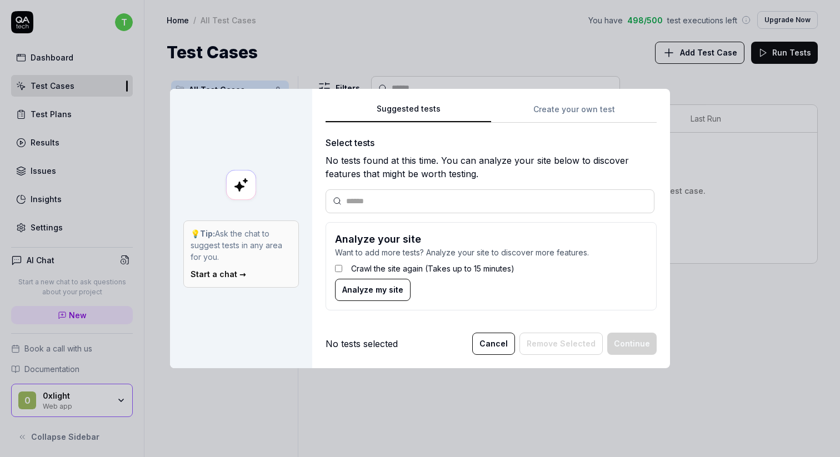
click at [364, 298] on button "Analyze my site" at bounding box center [373, 290] width 76 height 22
